Goal: Find specific page/section

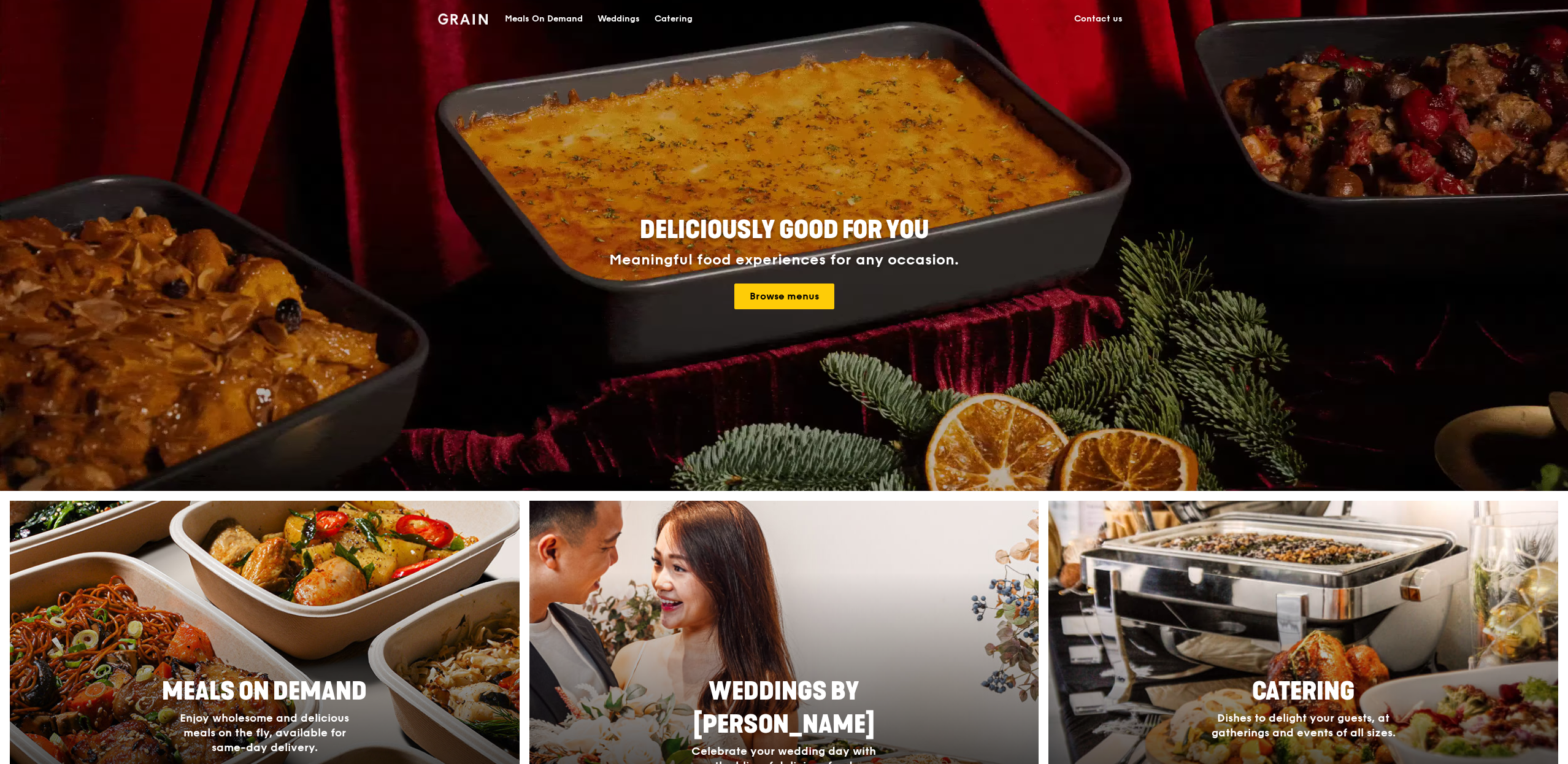
click at [558, 29] on div "Meals On Demand" at bounding box center [543, 19] width 78 height 37
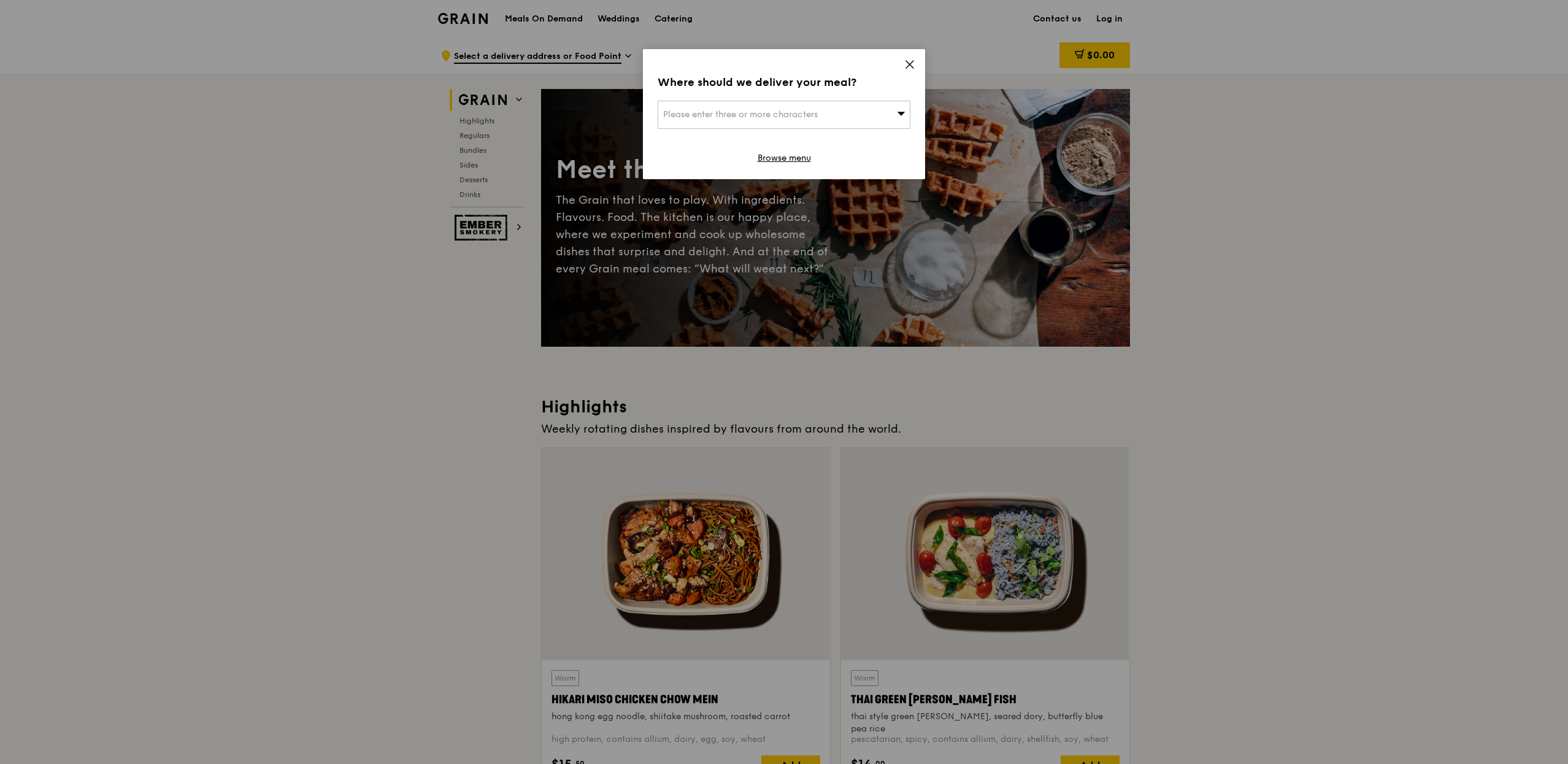
click at [906, 56] on div "Where should we deliver your meal? Please enter three or more characters Browse…" at bounding box center [783, 114] width 282 height 130
click at [912, 68] on icon at bounding box center [910, 64] width 7 height 7
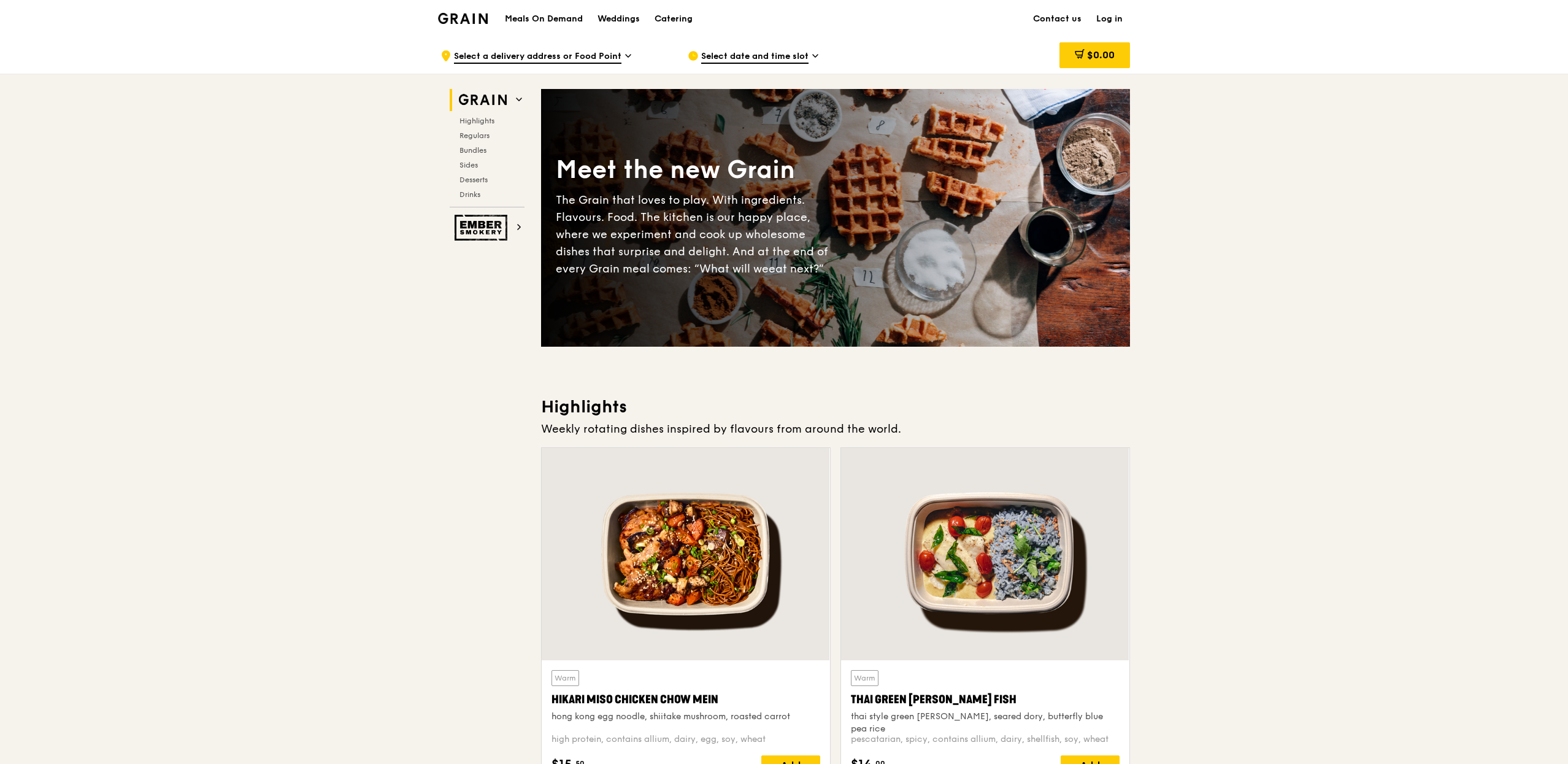
click at [1106, 19] on link "Log in" at bounding box center [1109, 19] width 41 height 37
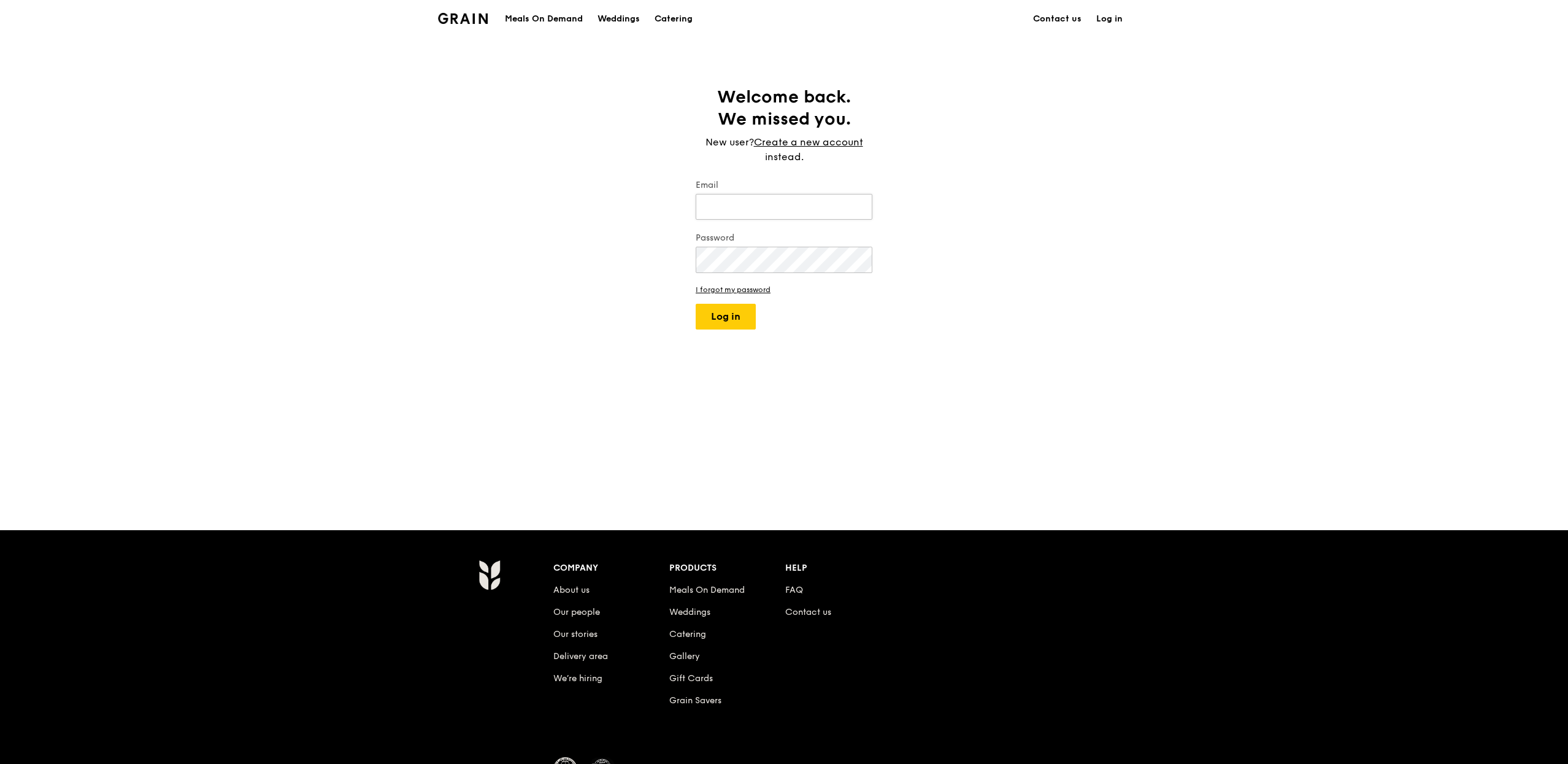
click at [808, 203] on input "Email" at bounding box center [784, 207] width 176 height 26
type input "[PERSON_NAME][EMAIL_ADDRESS][DOMAIN_NAME]"
click at [696, 304] on button "Log in" at bounding box center [725, 316] width 60 height 26
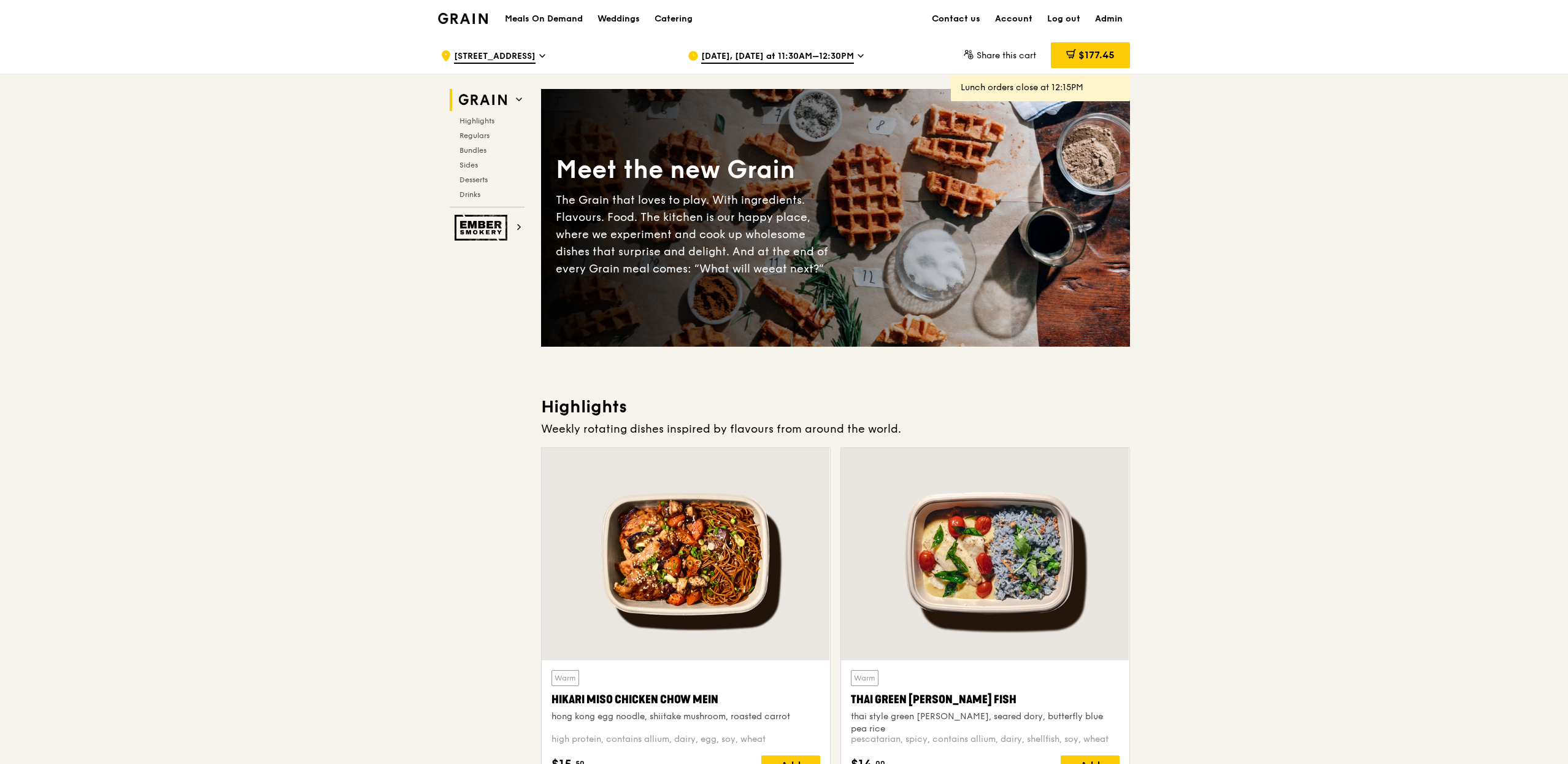
click at [1109, 22] on link "Admin" at bounding box center [1109, 19] width 43 height 37
select select "100"
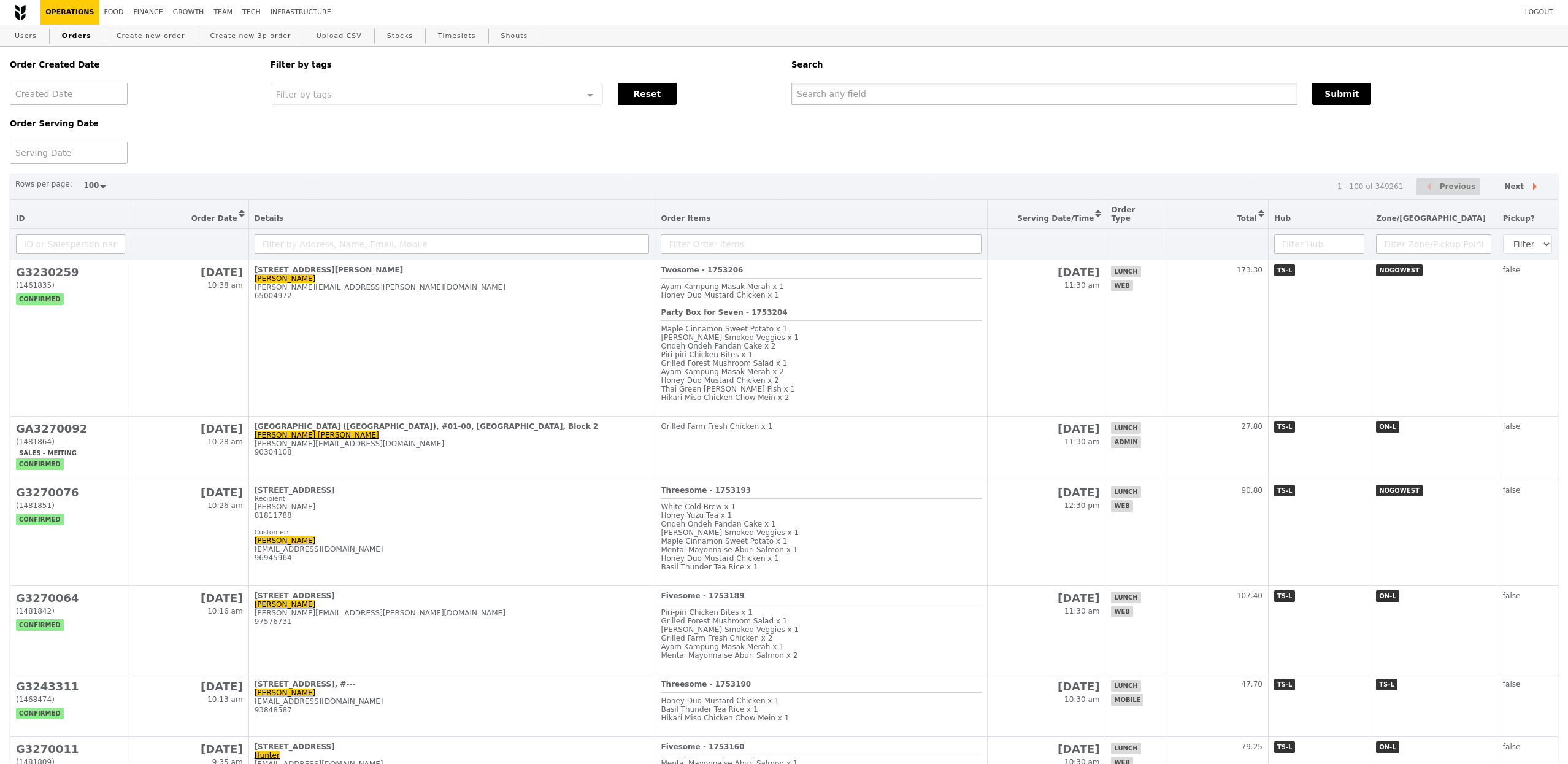
click at [907, 97] on input "text" at bounding box center [1044, 94] width 506 height 22
type input "dow"
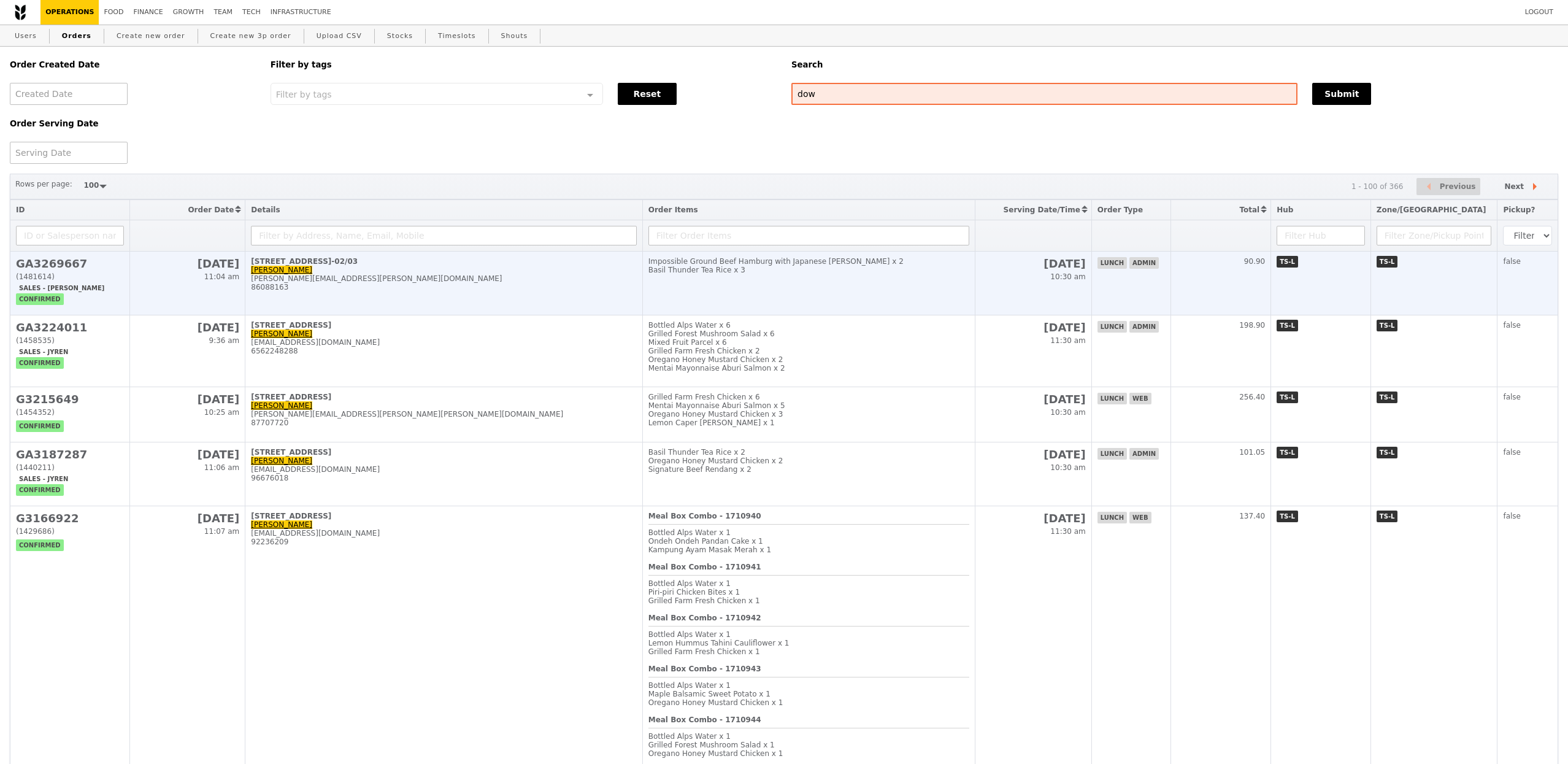
click at [536, 283] on div "[PERSON_NAME][EMAIL_ADDRESS][PERSON_NAME][DOMAIN_NAME]" at bounding box center [444, 279] width 385 height 9
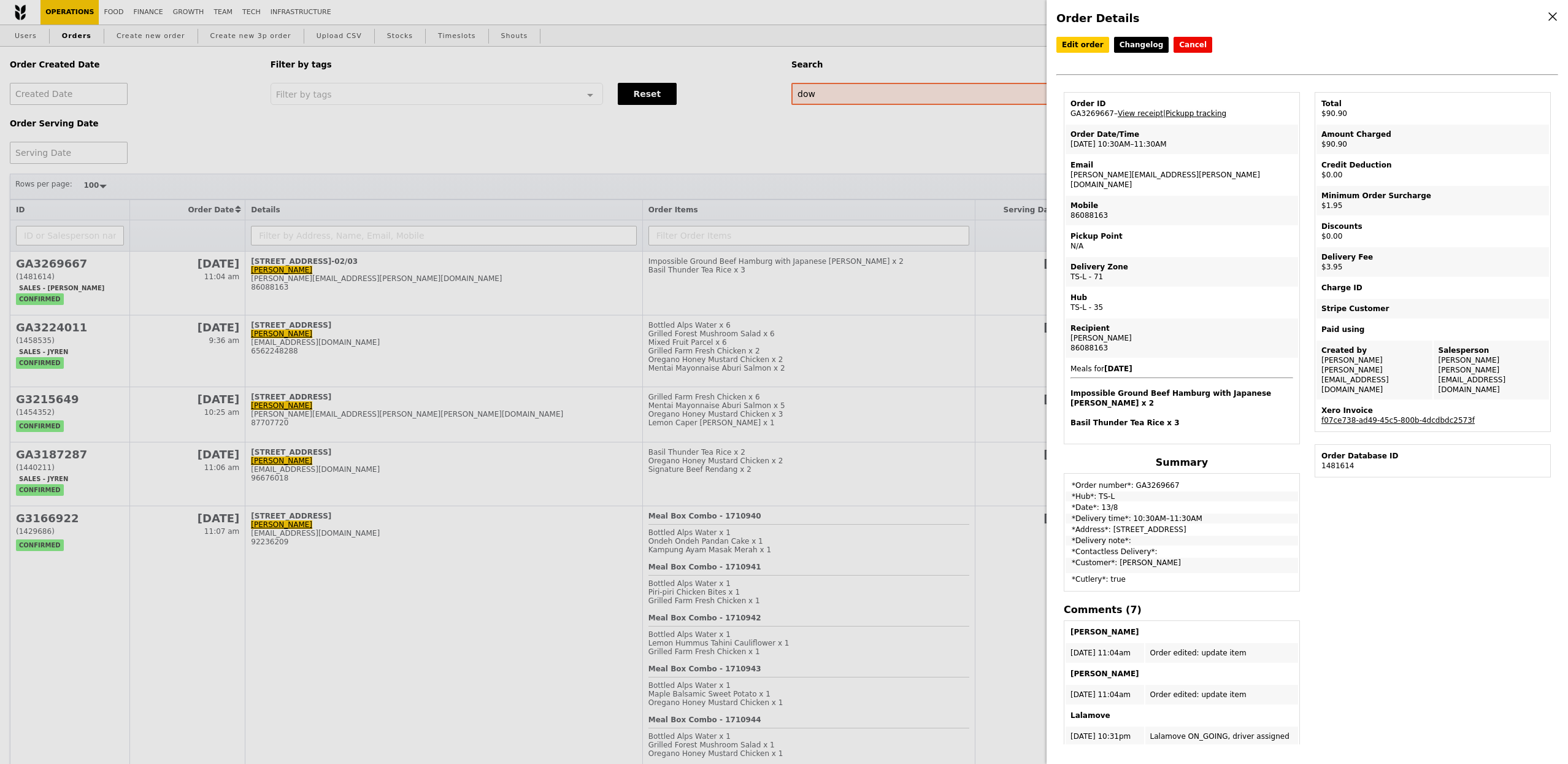
click at [1225, 113] on link "Pickupp tracking" at bounding box center [1196, 114] width 61 height 9
